Goal: Information Seeking & Learning: Learn about a topic

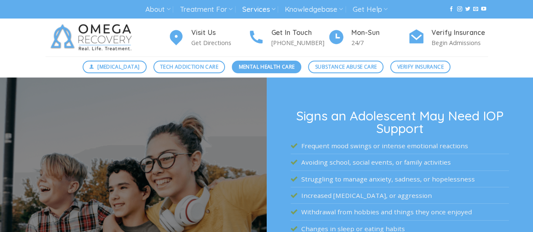
click at [254, 68] on span "Mental Health Care" at bounding box center [267, 67] width 56 height 8
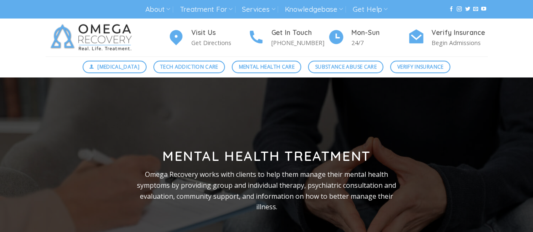
click at [255, 67] on span "Mental Health Care" at bounding box center [267, 67] width 56 height 8
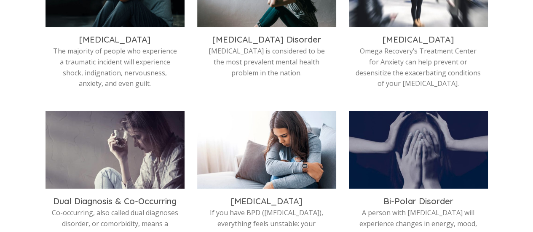
scroll to position [544, 0]
